Goal: Task Accomplishment & Management: Manage account settings

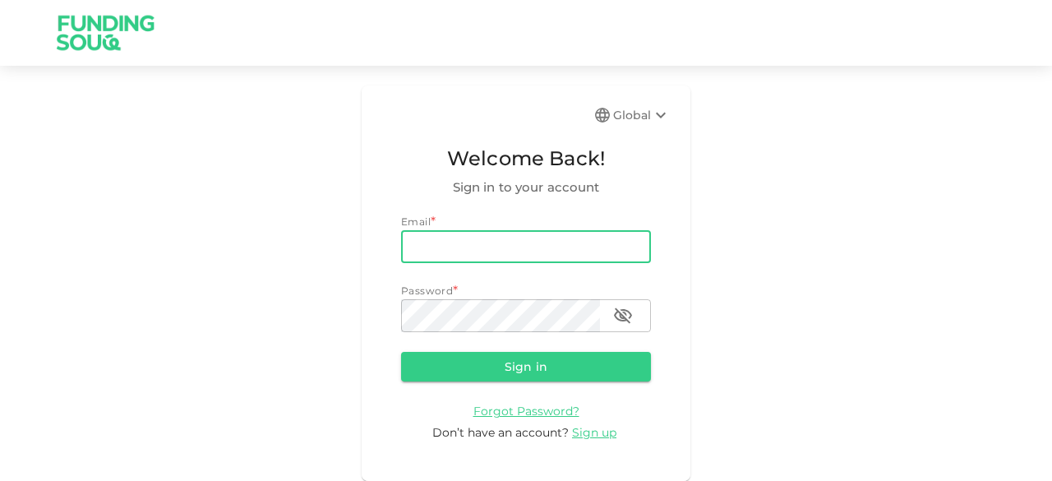
click at [461, 247] on input "email" at bounding box center [526, 246] width 250 height 33
type input "[EMAIL_ADDRESS][DOMAIN_NAME]"
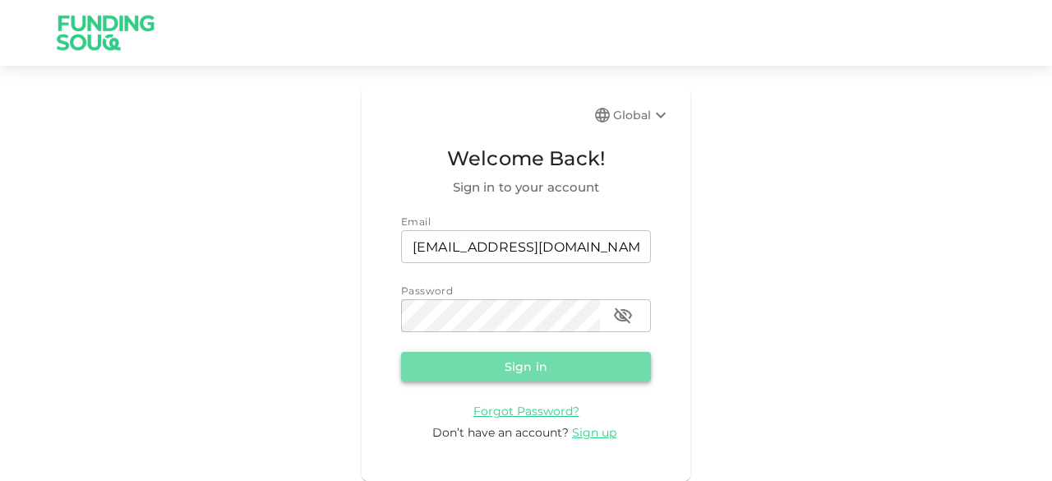
click at [493, 372] on button "Sign in" at bounding box center [526, 367] width 250 height 30
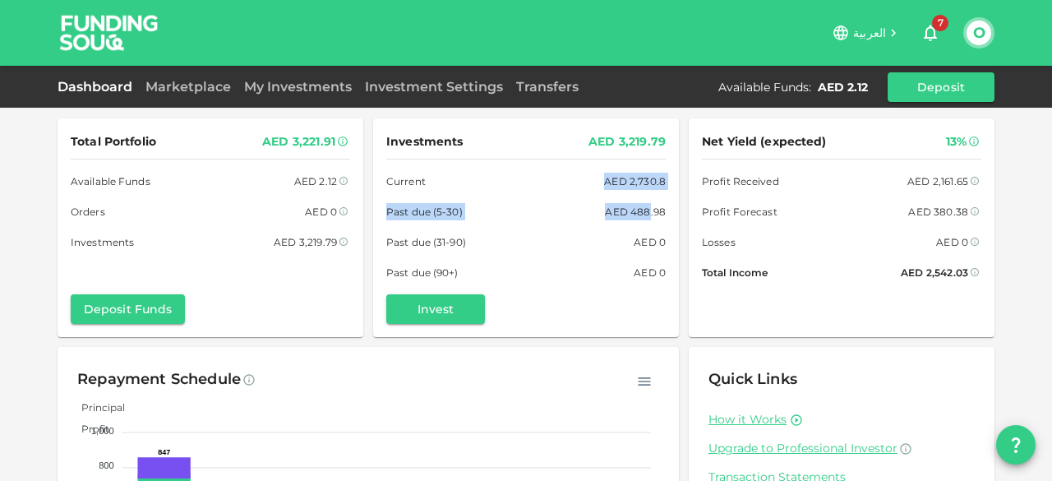
drag, startPoint x: 642, startPoint y: 218, endPoint x: 603, endPoint y: 178, distance: 55.2
click at [603, 178] on div "Investments AED 3,219.79 Current AED 2,730.8 Past due (5-30) AED 488.98 Past du…" at bounding box center [525, 206] width 279 height 150
